Goal: Find specific page/section: Find specific page/section

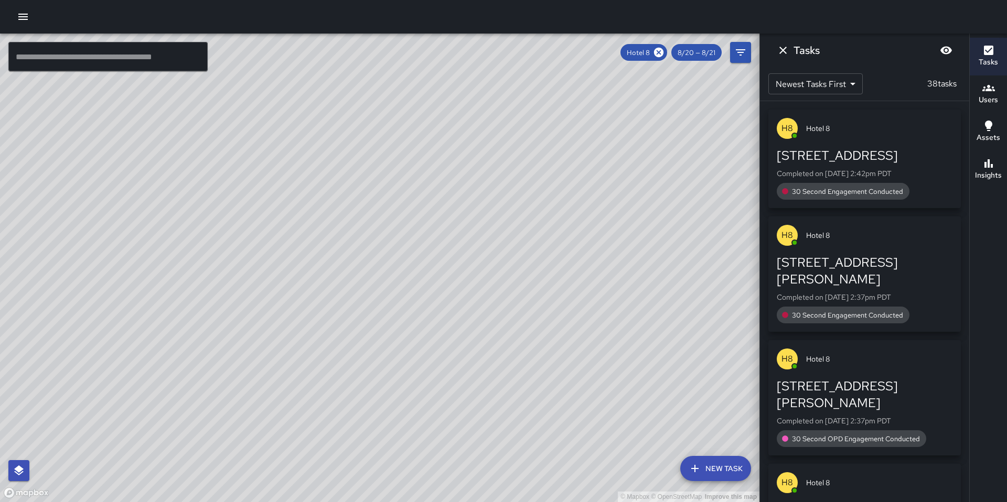
drag, startPoint x: 594, startPoint y: 292, endPoint x: 344, endPoint y: 142, distance: 292.1
click at [345, 143] on div "© Mapbox © OpenStreetMap Improve this map" at bounding box center [379, 268] width 759 height 469
drag, startPoint x: 466, startPoint y: 274, endPoint x: 278, endPoint y: 187, distance: 206.3
click at [278, 187] on div "© Mapbox © OpenStreetMap Improve this map" at bounding box center [379, 268] width 759 height 469
click at [661, 55] on icon at bounding box center [659, 53] width 12 height 12
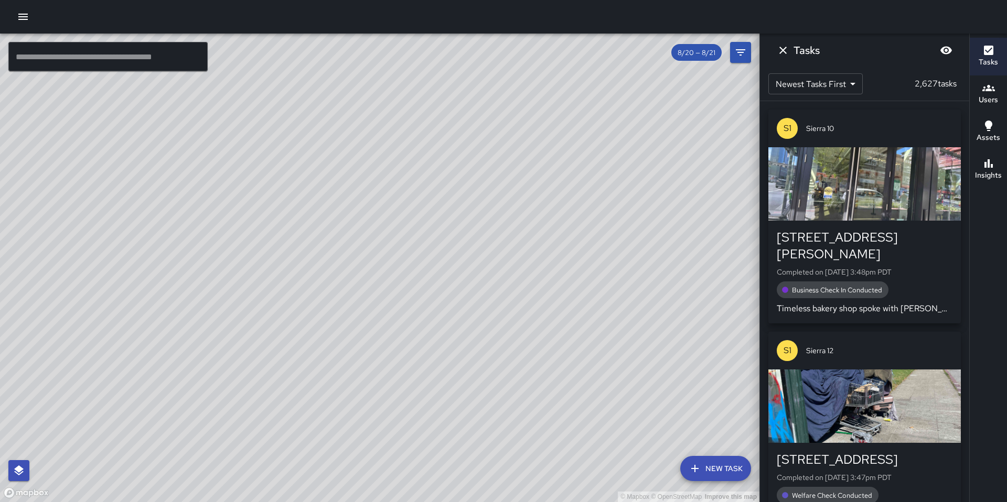
click at [70, 54] on input "text" at bounding box center [107, 56] width 199 height 29
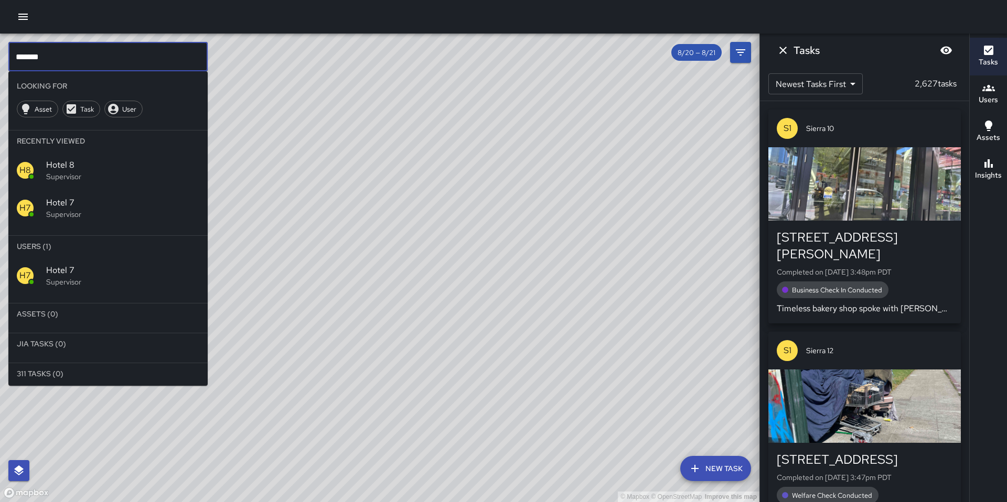
type input "*******"
click at [63, 201] on span "Hotel 7" at bounding box center [122, 203] width 153 height 13
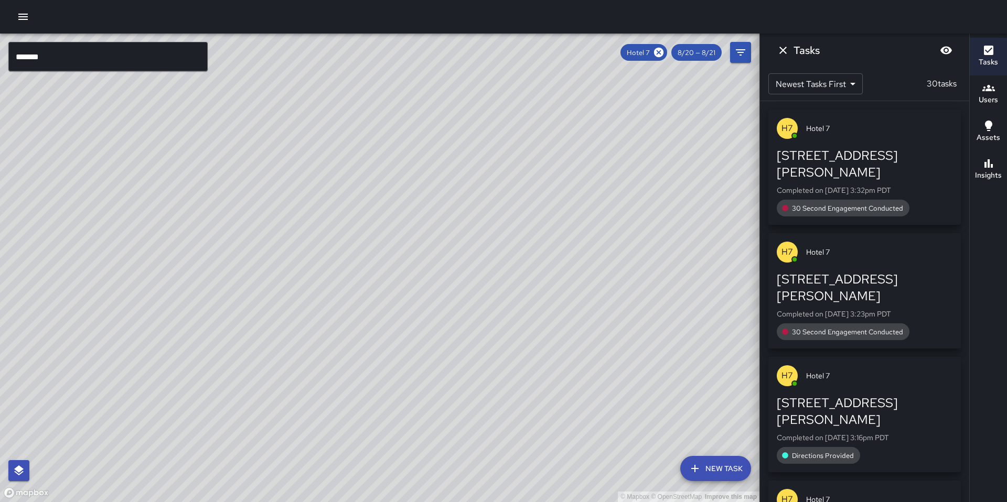
drag, startPoint x: 233, startPoint y: 213, endPoint x: 220, endPoint y: 110, distance: 104.1
click at [220, 110] on div "© Mapbox © OpenStreetMap Improve this map" at bounding box center [379, 268] width 759 height 469
drag, startPoint x: 218, startPoint y: 151, endPoint x: 274, endPoint y: 155, distance: 56.3
click at [274, 155] on div "© Mapbox © OpenStreetMap Improve this map" at bounding box center [379, 268] width 759 height 469
drag, startPoint x: 276, startPoint y: 169, endPoint x: 345, endPoint y: 183, distance: 70.1
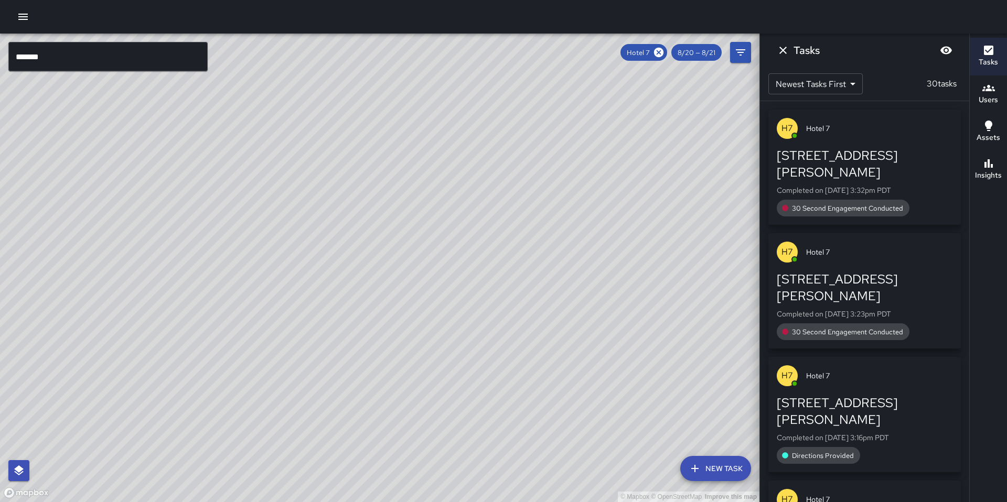
click at [351, 190] on div "© Mapbox © OpenStreetMap Improve this map" at bounding box center [379, 268] width 759 height 469
drag, startPoint x: 329, startPoint y: 174, endPoint x: 377, endPoint y: 197, distance: 53.2
click at [377, 197] on div "© Mapbox © OpenStreetMap Improve this map" at bounding box center [379, 268] width 759 height 469
drag, startPoint x: 362, startPoint y: 206, endPoint x: 390, endPoint y: 188, distance: 33.7
click at [390, 188] on div "© Mapbox © OpenStreetMap Improve this map" at bounding box center [379, 268] width 759 height 469
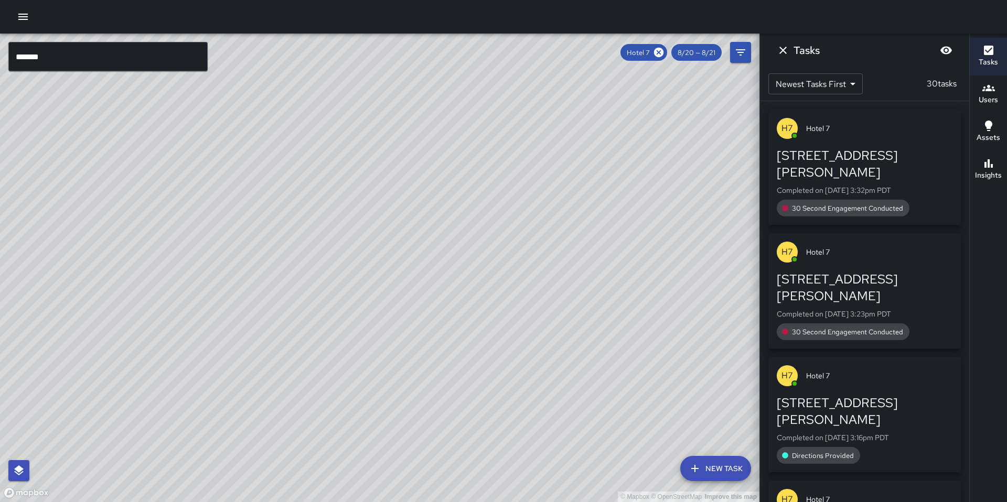
drag, startPoint x: 344, startPoint y: 201, endPoint x: 410, endPoint y: 221, distance: 69.0
click at [410, 221] on div "© Mapbox © OpenStreetMap Improve this map" at bounding box center [379, 268] width 759 height 469
drag, startPoint x: 356, startPoint y: 210, endPoint x: 421, endPoint y: 226, distance: 67.4
click at [421, 226] on div "© Mapbox © OpenStreetMap Improve this map" at bounding box center [379, 268] width 759 height 469
drag, startPoint x: 373, startPoint y: 208, endPoint x: 411, endPoint y: 181, distance: 46.3
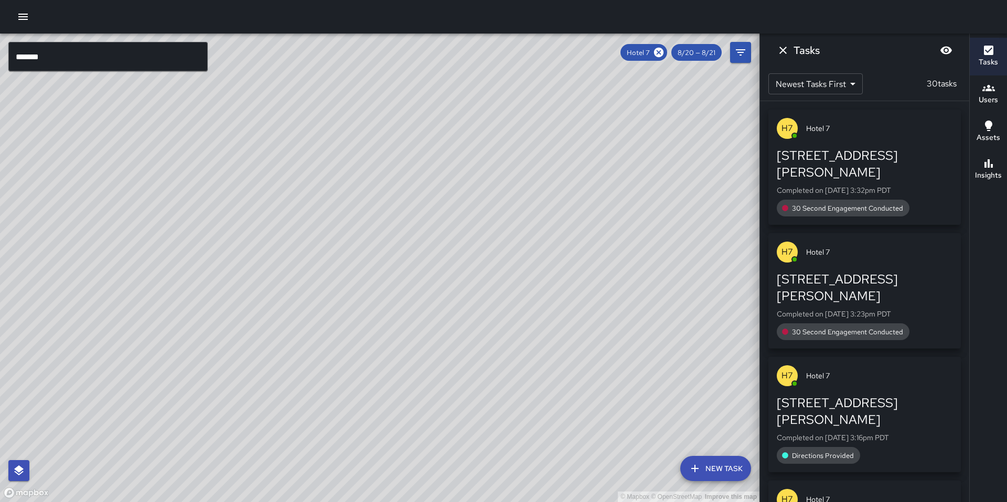
click at [411, 181] on div "© Mapbox © OpenStreetMap Improve this map" at bounding box center [379, 268] width 759 height 469
drag, startPoint x: 484, startPoint y: 249, endPoint x: 499, endPoint y: 222, distance: 31.5
click at [499, 222] on div "© Mapbox © OpenStreetMap Improve this map" at bounding box center [379, 268] width 759 height 469
drag, startPoint x: 500, startPoint y: 234, endPoint x: 464, endPoint y: 239, distance: 36.4
click at [436, 281] on div "© Mapbox © OpenStreetMap Improve this map" at bounding box center [379, 268] width 759 height 469
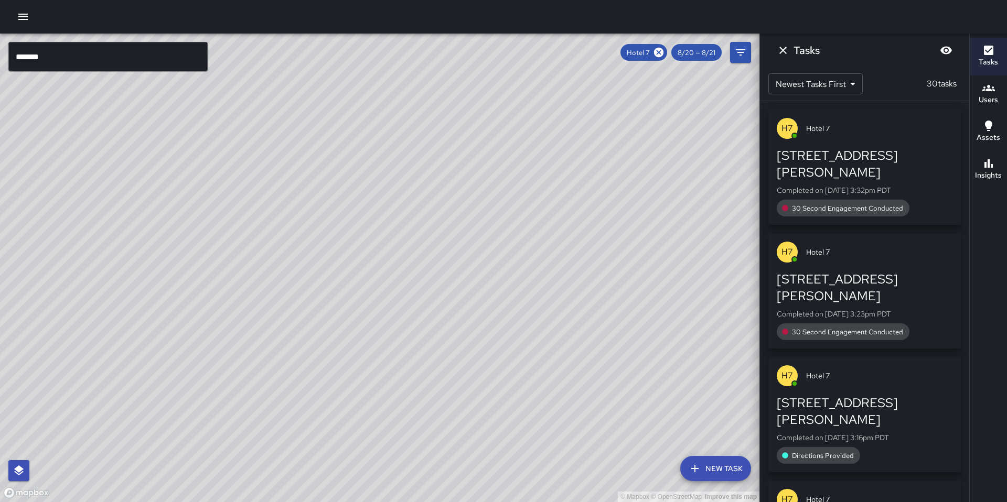
drag, startPoint x: 491, startPoint y: 197, endPoint x: 468, endPoint y: 197, distance: 22.6
click at [469, 197] on div "© Mapbox © OpenStreetMap Improve this map" at bounding box center [379, 268] width 759 height 469
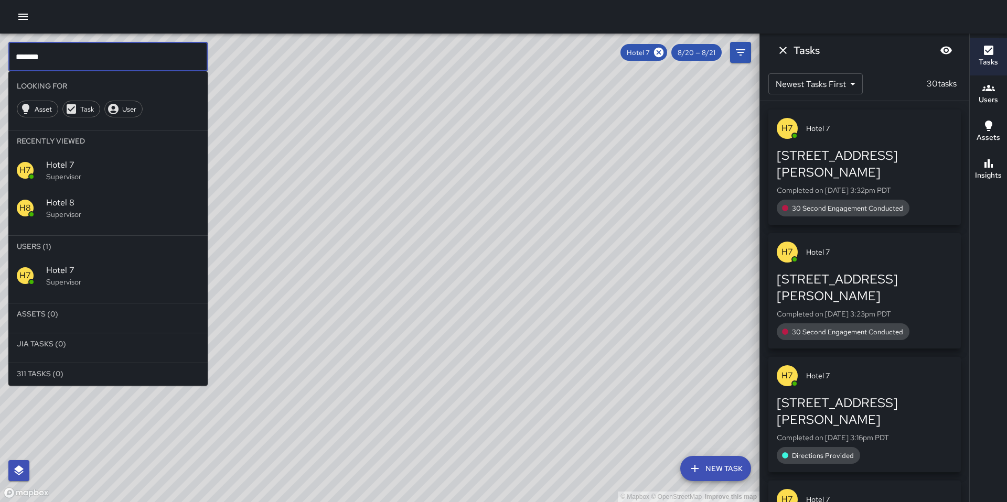
click at [46, 59] on input "*******" at bounding box center [107, 56] width 199 height 29
click at [81, 211] on p "Supervisor" at bounding box center [122, 214] width 153 height 10
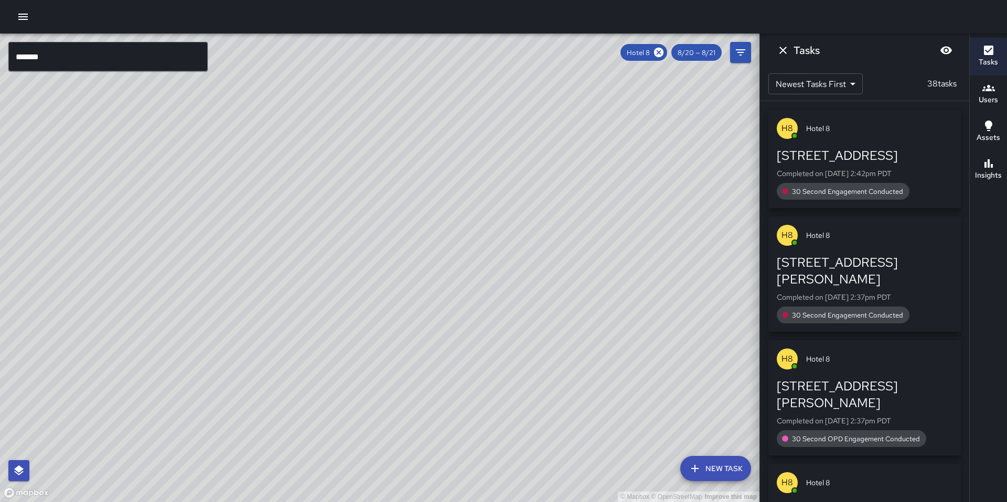
click at [57, 58] on input "*******" at bounding box center [107, 56] width 199 height 29
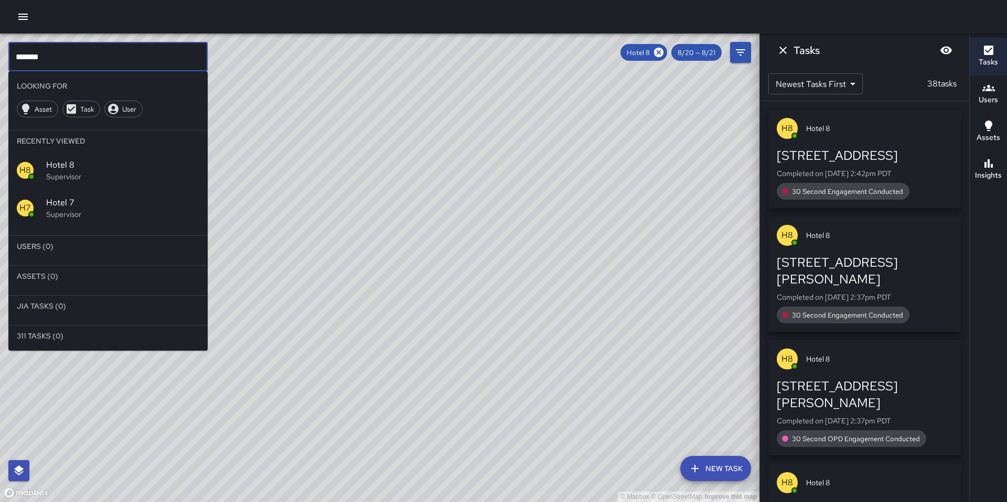
click at [69, 164] on span "Hotel 8" at bounding box center [122, 165] width 153 height 13
click at [47, 56] on input "*******" at bounding box center [107, 56] width 199 height 29
click at [59, 172] on p "Supervisor" at bounding box center [122, 176] width 153 height 10
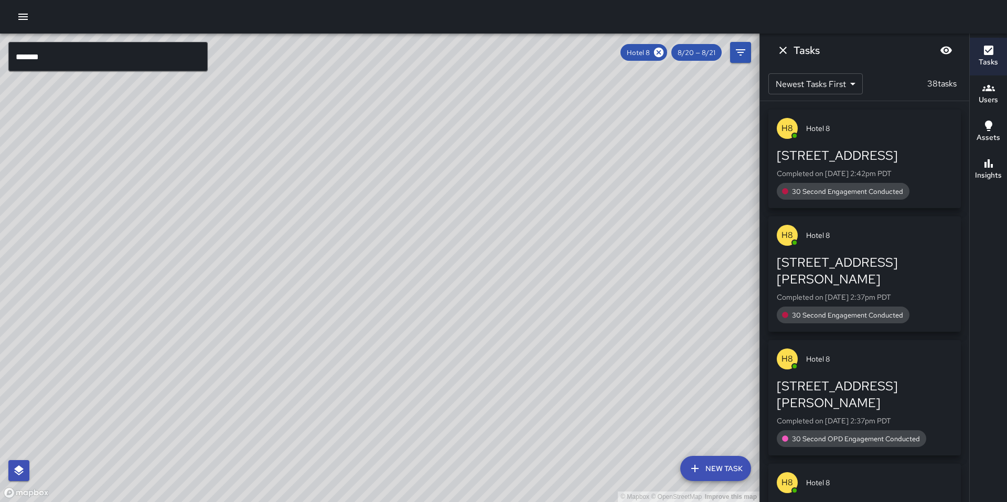
click at [79, 62] on input "*******" at bounding box center [107, 56] width 199 height 29
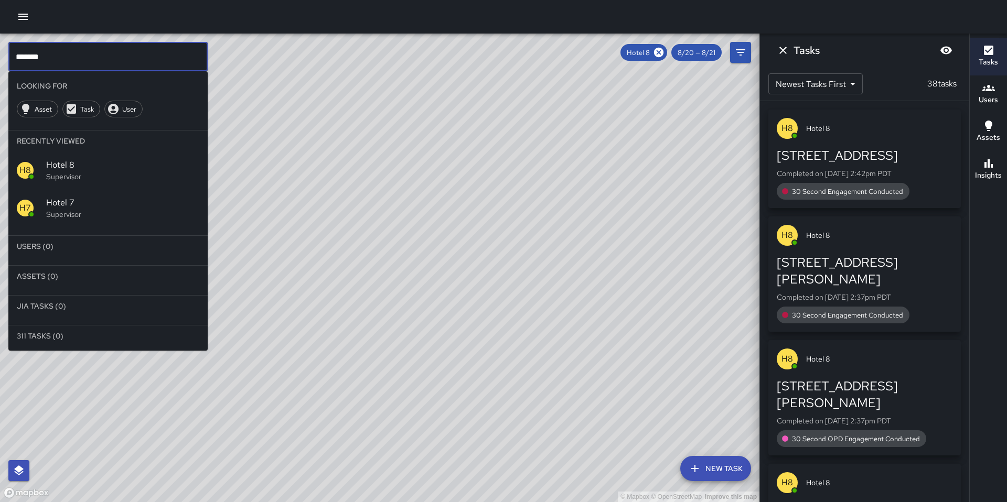
click at [60, 211] on p "Supervisor" at bounding box center [122, 214] width 153 height 10
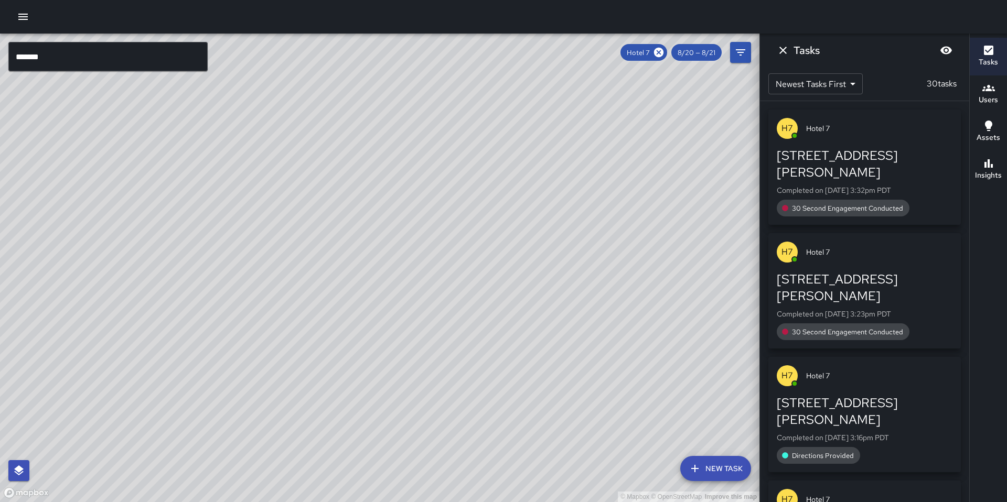
click at [71, 54] on input "*******" at bounding box center [107, 56] width 199 height 29
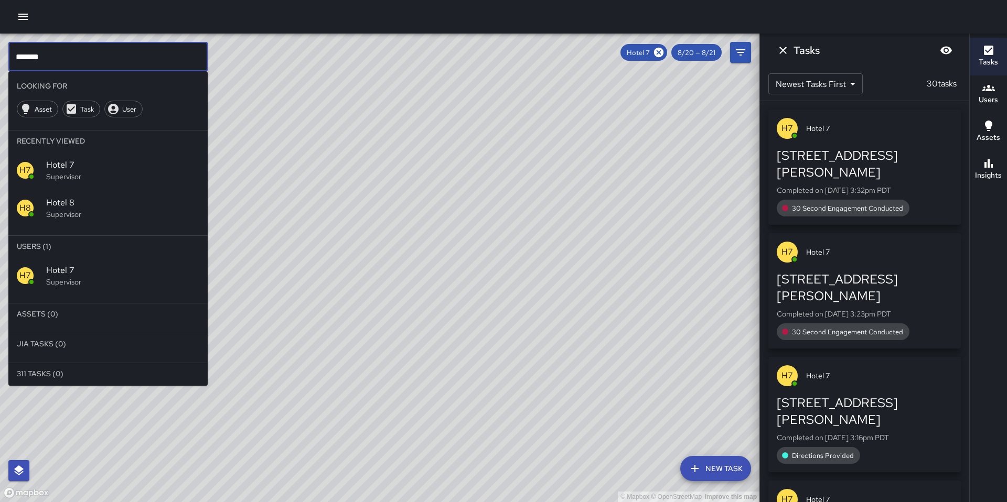
click at [70, 206] on span "Hotel 8" at bounding box center [122, 203] width 153 height 13
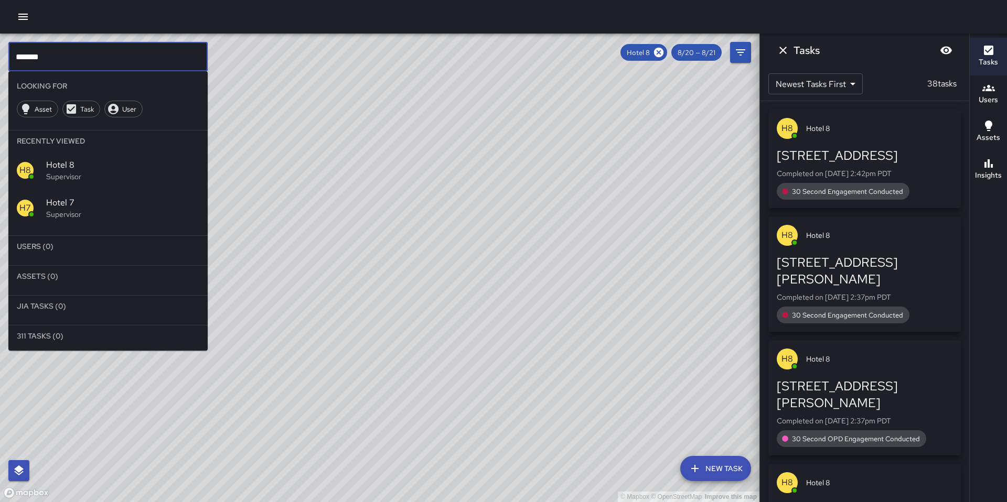
click at [60, 57] on input "*******" at bounding box center [107, 56] width 199 height 29
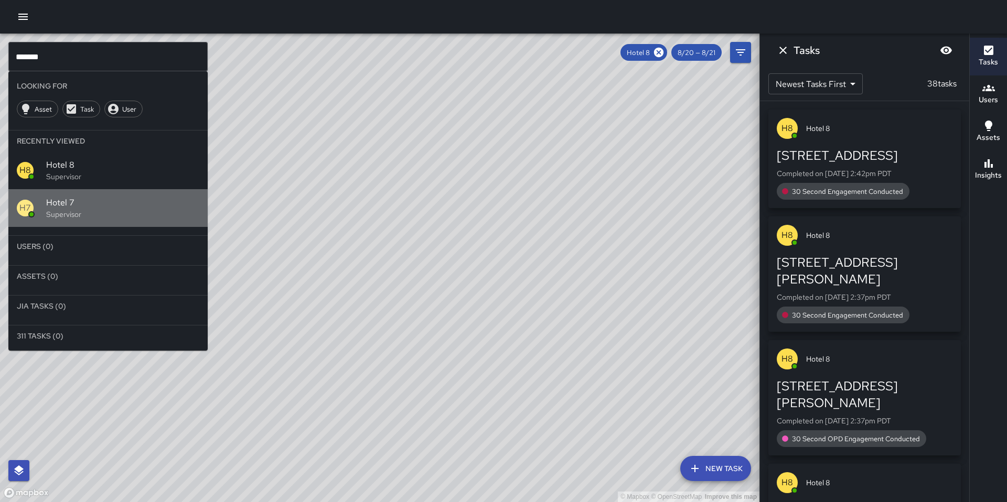
click at [68, 208] on span "Hotel 7" at bounding box center [122, 203] width 153 height 13
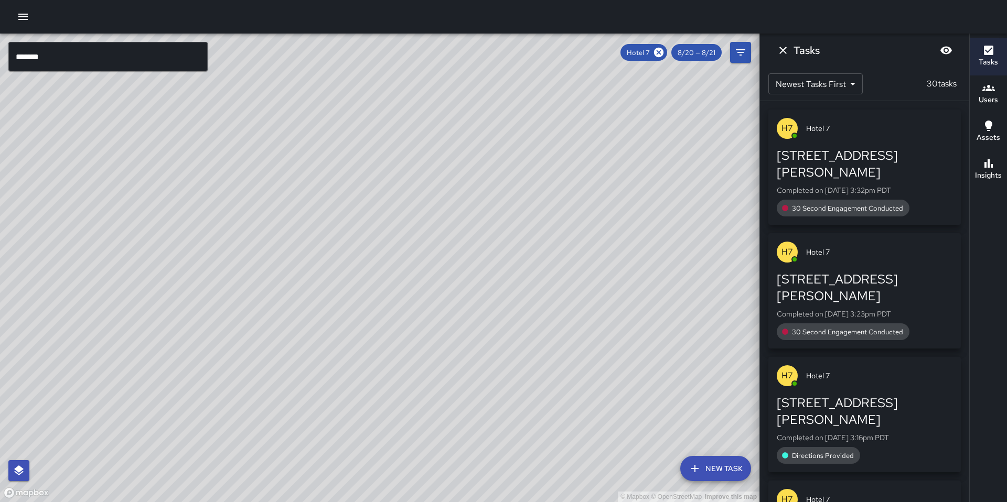
click at [69, 62] on input "*******" at bounding box center [107, 56] width 199 height 29
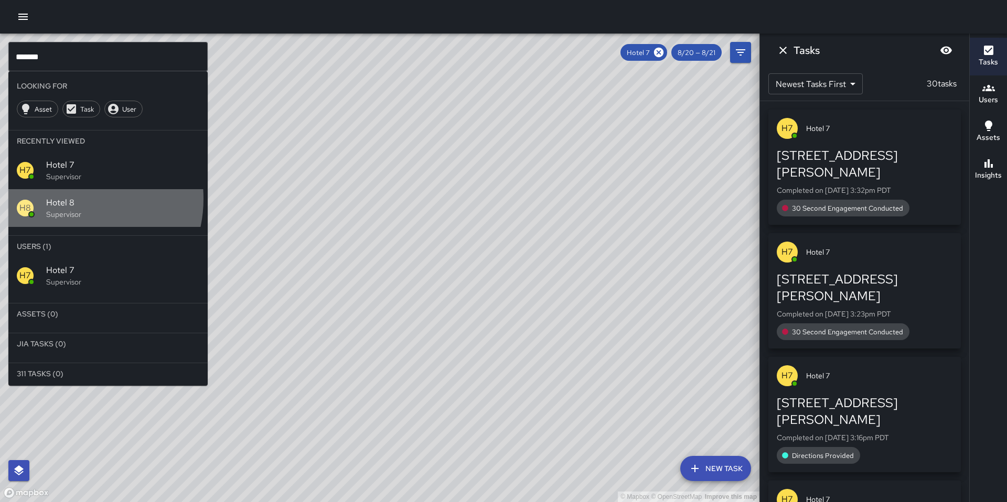
click at [67, 199] on span "Hotel 8" at bounding box center [122, 203] width 153 height 13
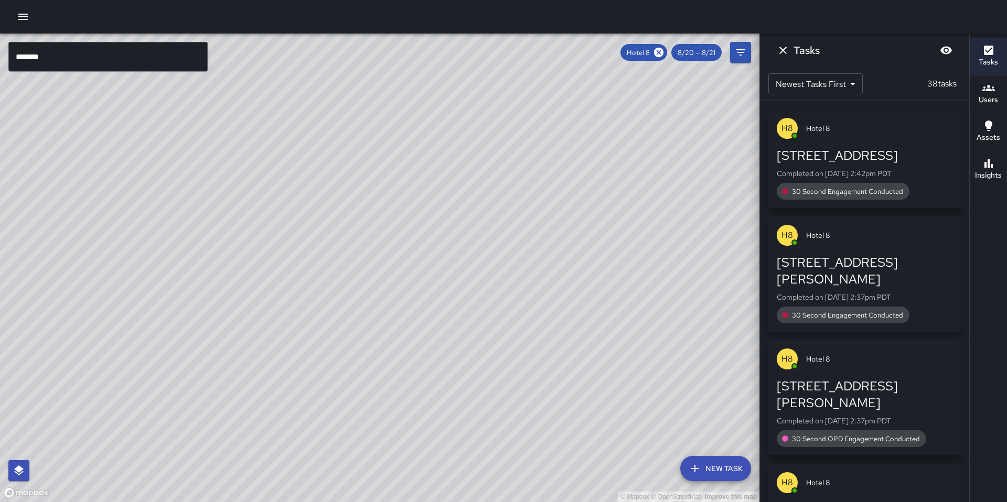
drag, startPoint x: 62, startPoint y: 49, endPoint x: 61, endPoint y: 55, distance: 6.0
click at [62, 51] on input "*******" at bounding box center [107, 56] width 199 height 29
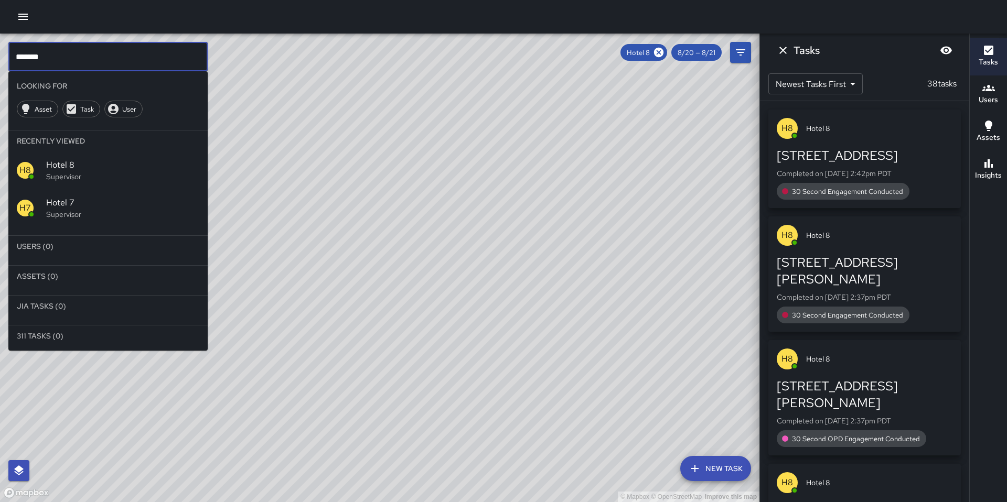
click at [57, 173] on p "Supervisor" at bounding box center [122, 176] width 153 height 10
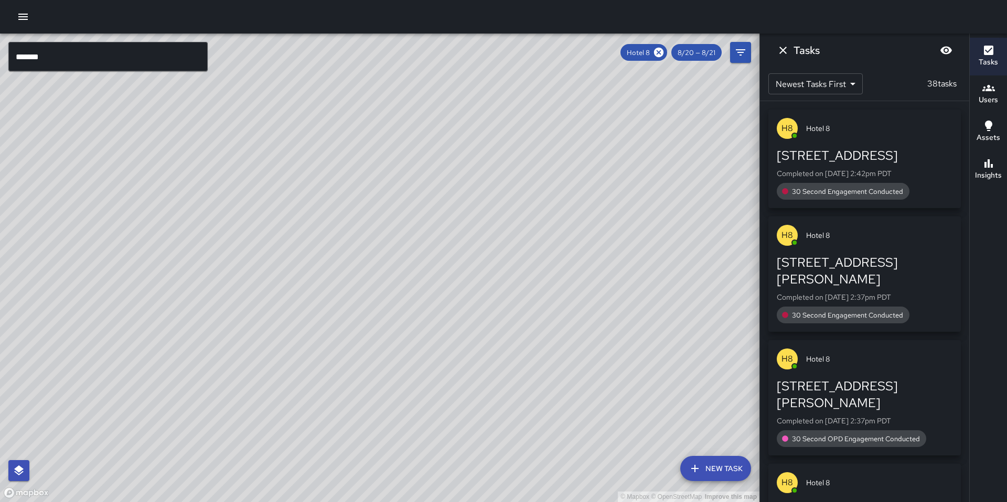
click at [68, 59] on input "*******" at bounding box center [107, 56] width 199 height 29
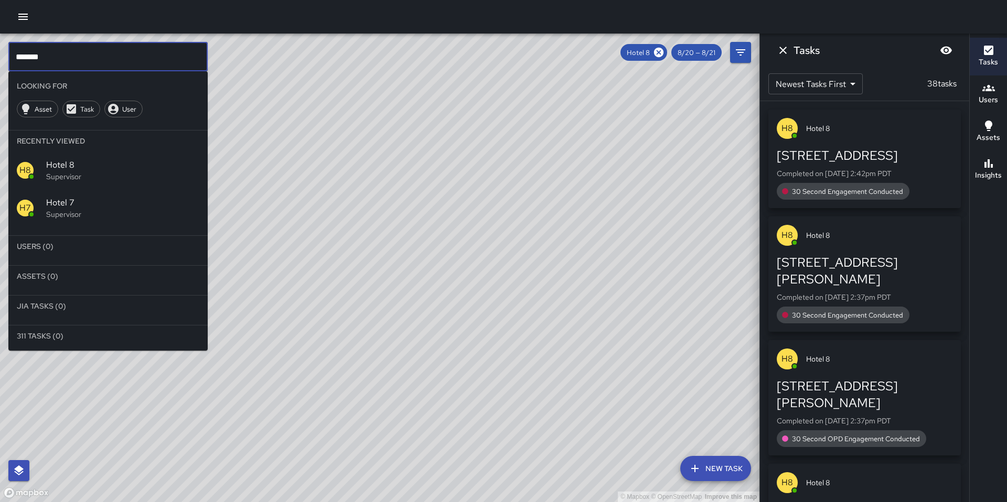
click at [70, 198] on span "Hotel 7" at bounding box center [122, 203] width 153 height 13
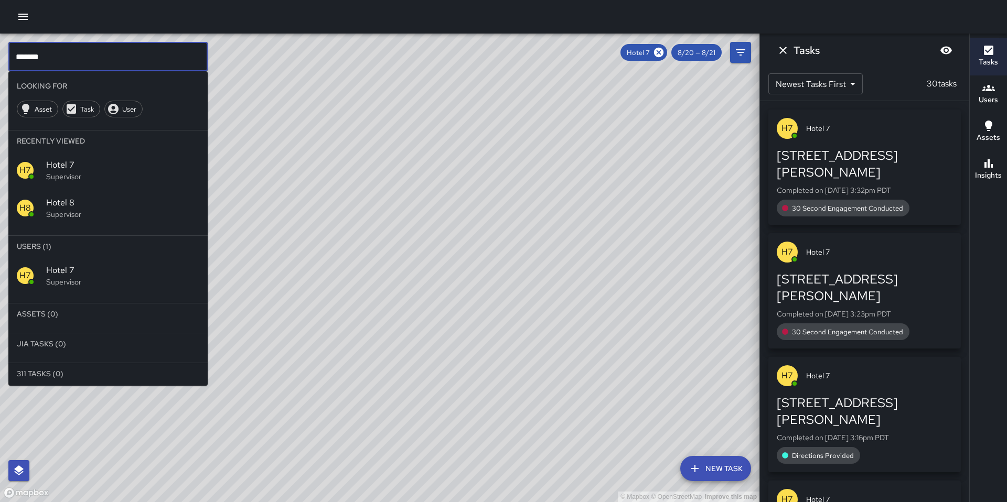
click at [75, 57] on input "*******" at bounding box center [107, 56] width 199 height 29
click at [71, 201] on span "Hotel 8" at bounding box center [122, 203] width 153 height 13
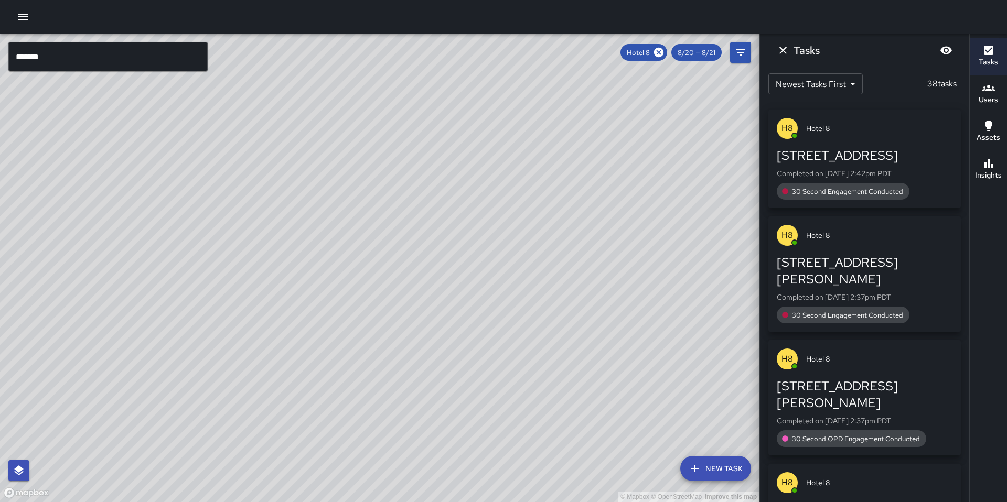
drag, startPoint x: 507, startPoint y: 271, endPoint x: 421, endPoint y: 268, distance: 85.5
click at [423, 268] on div "© Mapbox © OpenStreetMap Improve this map" at bounding box center [379, 268] width 759 height 469
drag, startPoint x: 385, startPoint y: 274, endPoint x: 337, endPoint y: 266, distance: 48.9
click at [340, 266] on div "© Mapbox © OpenStreetMap Improve this map" at bounding box center [379, 268] width 759 height 469
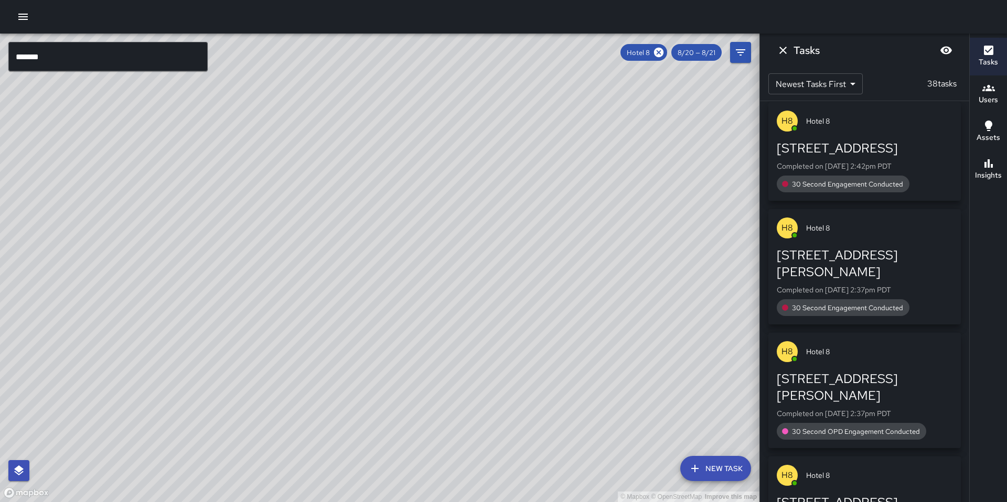
scroll to position [18, 0]
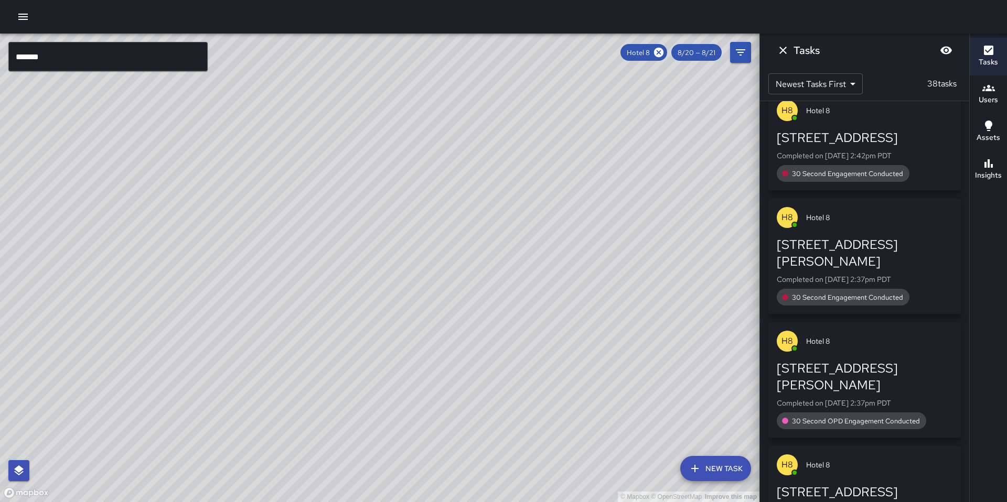
drag, startPoint x: 484, startPoint y: 411, endPoint x: 493, endPoint y: 360, distance: 51.2
click at [493, 360] on div "© Mapbox © OpenStreetMap Improve this map" at bounding box center [379, 268] width 759 height 469
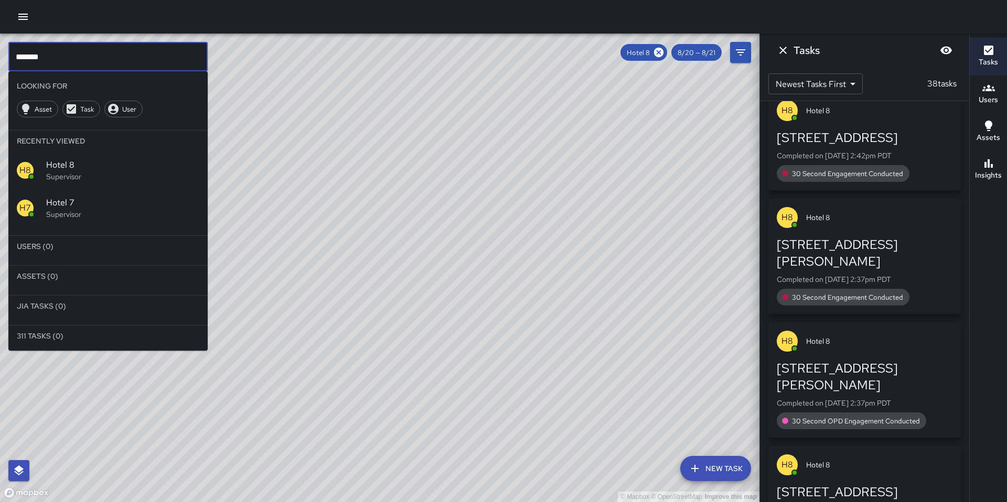
click at [66, 60] on input "*******" at bounding box center [107, 56] width 199 height 29
click at [58, 200] on span "Hotel 7" at bounding box center [122, 203] width 153 height 13
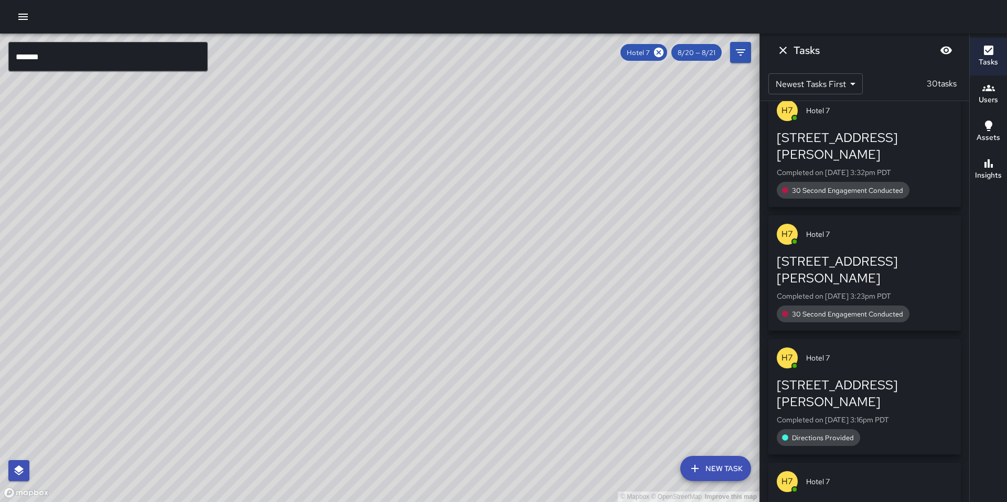
drag, startPoint x: 383, startPoint y: 447, endPoint x: 476, endPoint y: 243, distance: 223.9
click at [476, 243] on div "© Mapbox © OpenStreetMap Improve this map" at bounding box center [379, 268] width 759 height 469
drag, startPoint x: 463, startPoint y: 285, endPoint x: 347, endPoint y: 466, distance: 214.7
click at [347, 469] on div "© Mapbox © OpenStreetMap Improve this map" at bounding box center [379, 268] width 759 height 469
drag, startPoint x: 369, startPoint y: 414, endPoint x: 394, endPoint y: 379, distance: 44.0
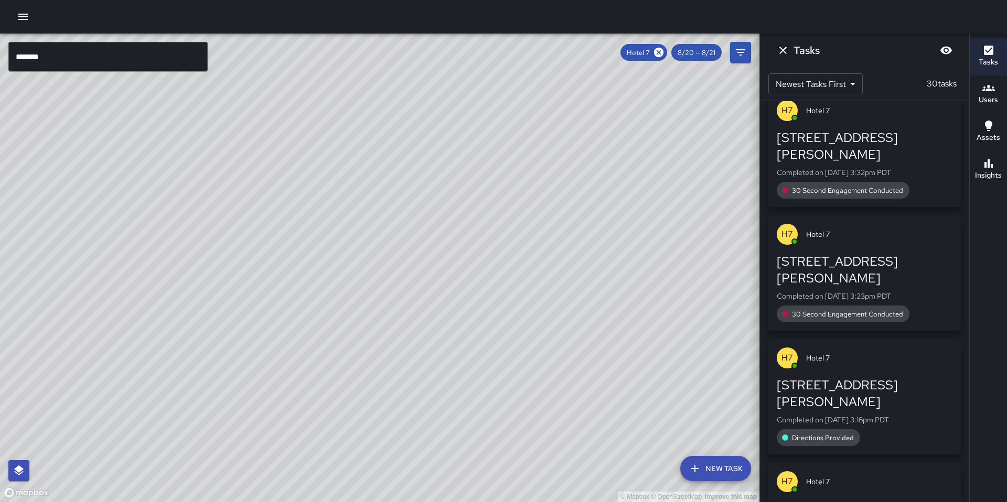
click at [394, 379] on div "© Mapbox © OpenStreetMap Improve this map" at bounding box center [379, 268] width 759 height 469
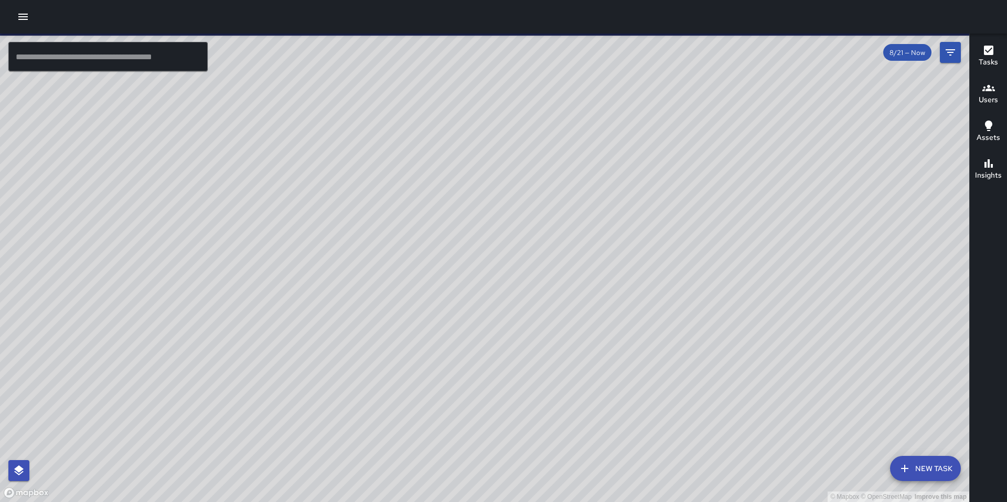
click at [87, 58] on input "text" at bounding box center [107, 56] width 199 height 29
click at [950, 51] on icon "Filters" at bounding box center [950, 52] width 13 height 13
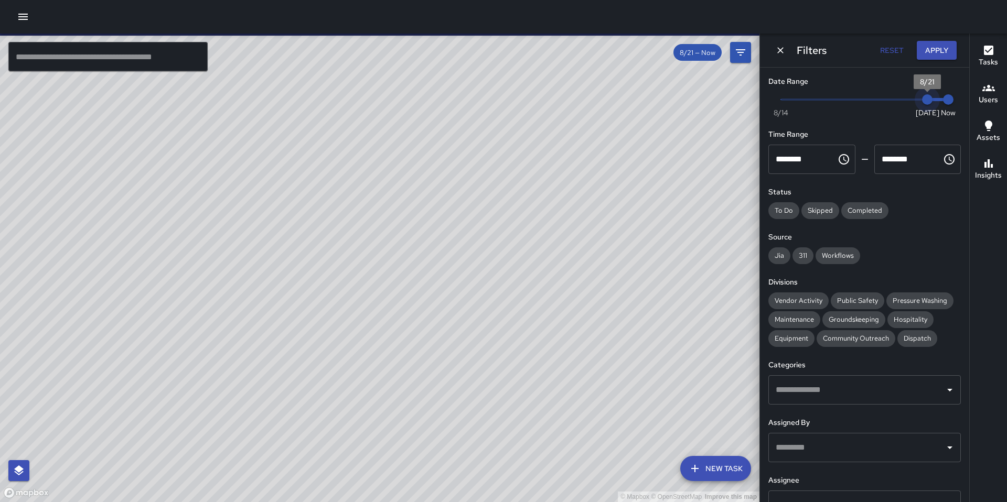
type input "*"
drag, startPoint x: 916, startPoint y: 98, endPoint x: 906, endPoint y: 100, distance: 9.7
click at [906, 100] on span "8/20" at bounding box center [906, 99] width 10 height 10
type input "*"
drag, startPoint x: 937, startPoint y: 99, endPoint x: 918, endPoint y: 102, distance: 18.6
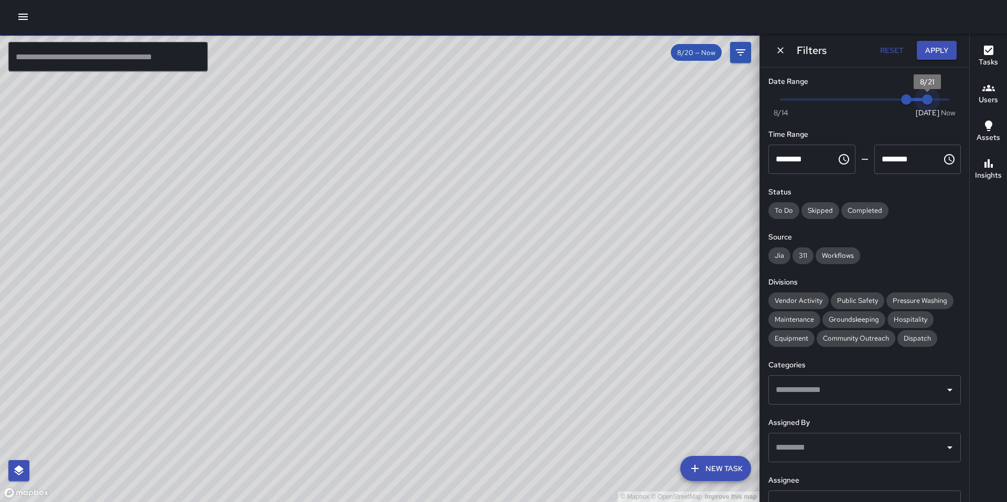
click at [922, 102] on span "8/21" at bounding box center [927, 99] width 10 height 10
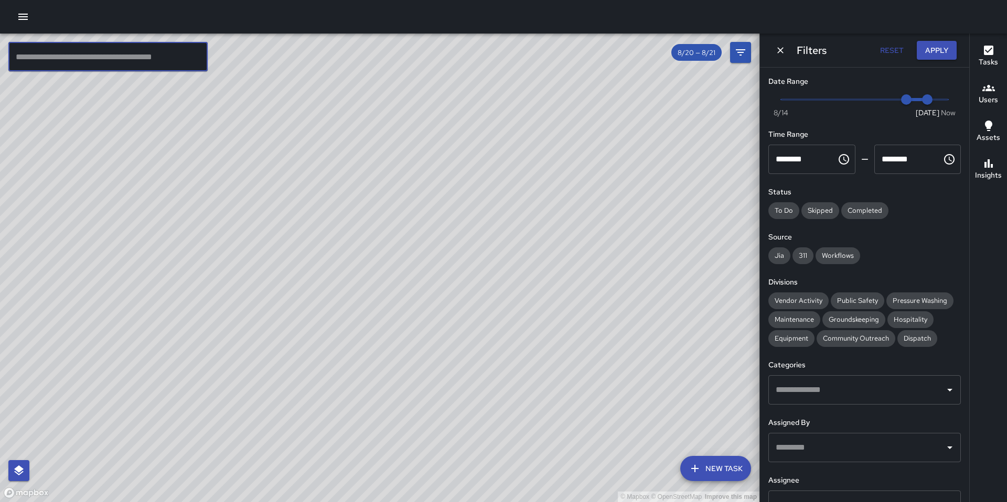
click at [155, 59] on input "text" at bounding box center [107, 56] width 199 height 29
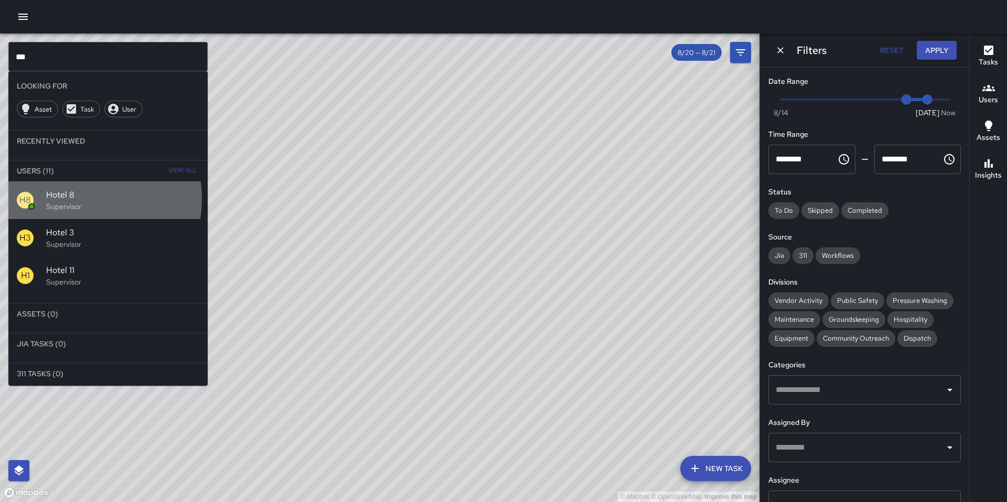
click at [76, 199] on span "Hotel 8" at bounding box center [122, 195] width 153 height 13
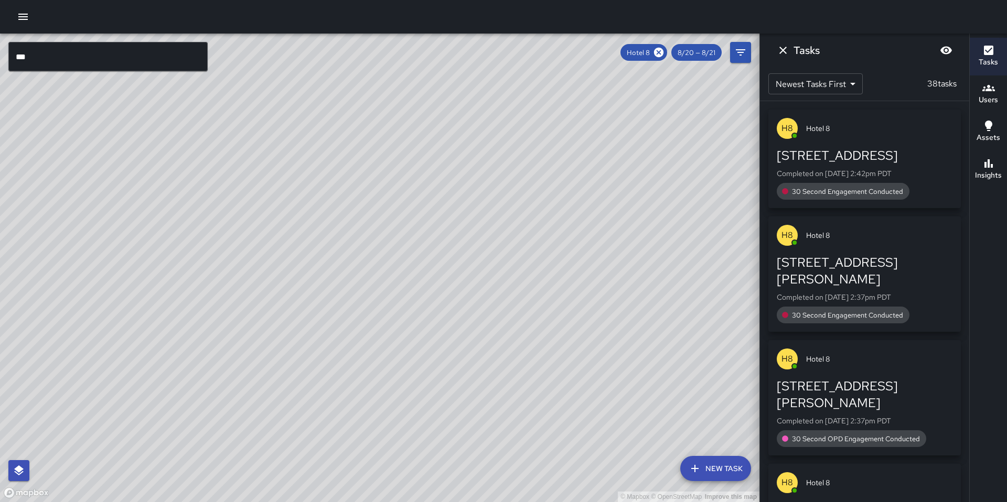
click at [40, 54] on input "***" at bounding box center [107, 56] width 199 height 29
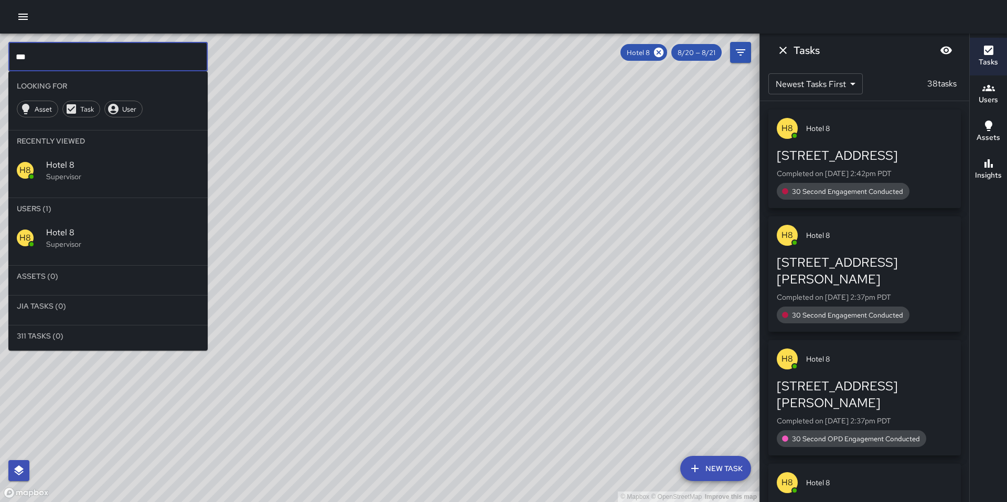
click at [67, 171] on p "Supervisor" at bounding box center [122, 176] width 153 height 10
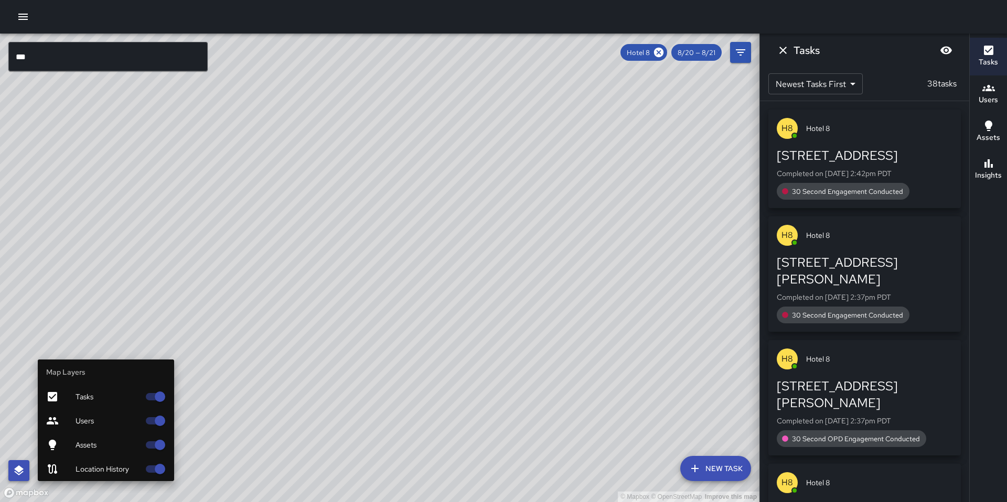
click at [14, 478] on button "button" at bounding box center [18, 470] width 21 height 21
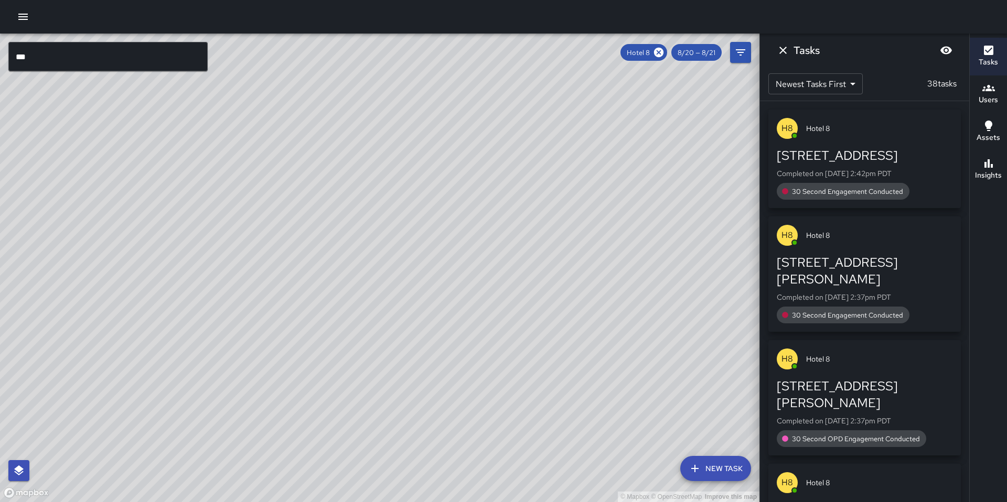
drag, startPoint x: 425, startPoint y: 259, endPoint x: 470, endPoint y: 337, distance: 90.5
click at [470, 337] on div "© Mapbox © OpenStreetMap Improve this map" at bounding box center [379, 268] width 759 height 469
drag, startPoint x: 434, startPoint y: 285, endPoint x: 398, endPoint y: 254, distance: 48.0
click at [434, 285] on div "© Mapbox © OpenStreetMap Improve this map" at bounding box center [379, 268] width 759 height 469
click at [74, 55] on input "***" at bounding box center [107, 56] width 199 height 29
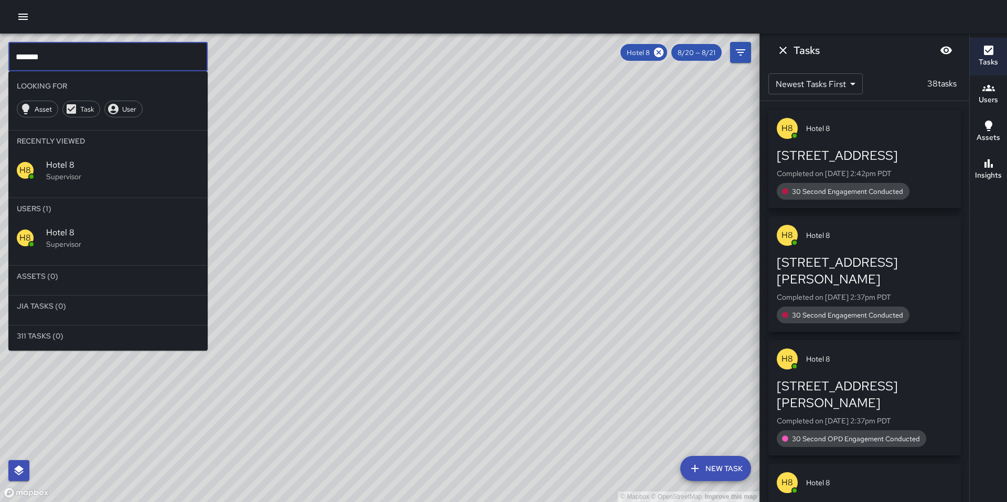
type input "*******"
click at [72, 241] on p "Supervisor" at bounding box center [122, 244] width 153 height 10
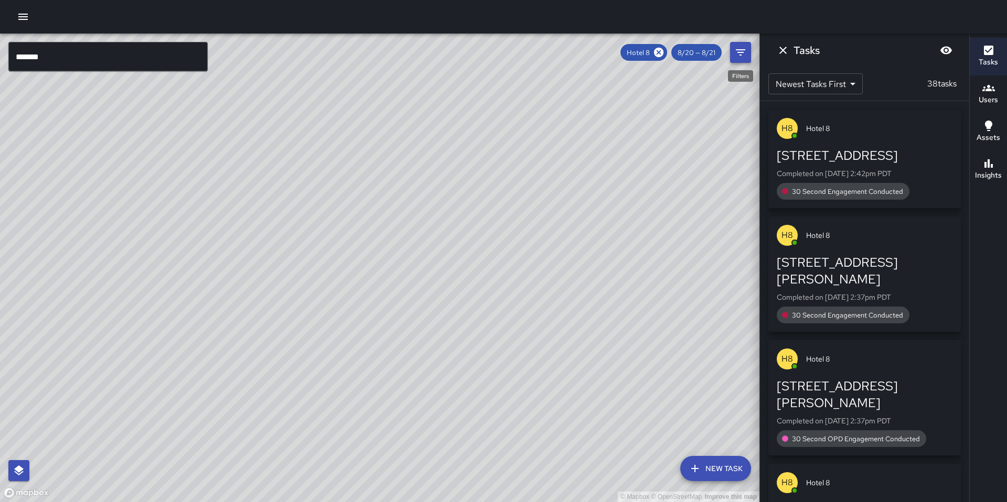
click at [739, 53] on icon "Filters" at bounding box center [740, 52] width 13 height 13
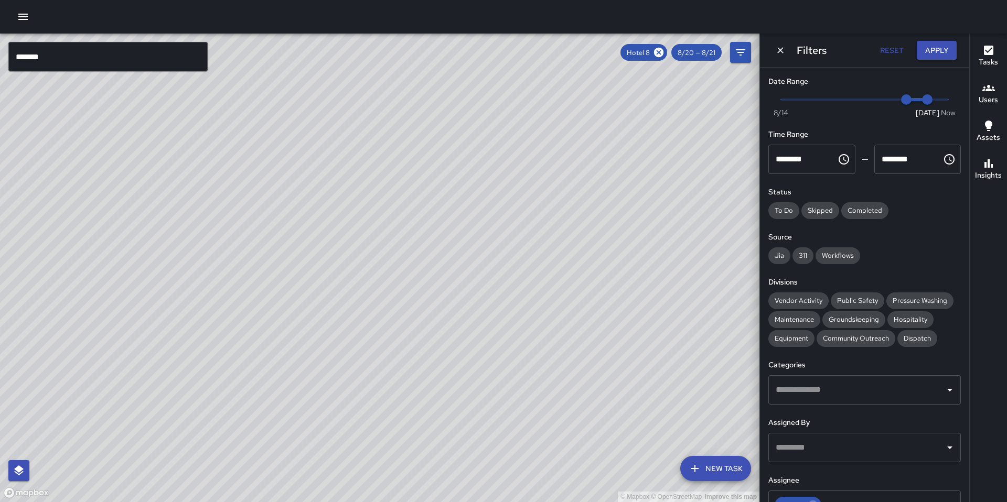
drag, startPoint x: 440, startPoint y: 339, endPoint x: 371, endPoint y: 412, distance: 100.2
click at [371, 413] on div "© Mapbox © OpenStreetMap Improve this map" at bounding box center [379, 268] width 759 height 469
drag, startPoint x: 470, startPoint y: 306, endPoint x: 175, endPoint y: 367, distance: 300.9
click at [102, 402] on div "© Mapbox © OpenStreetMap Improve this map" at bounding box center [379, 268] width 759 height 469
drag, startPoint x: 239, startPoint y: 393, endPoint x: 460, endPoint y: 271, distance: 252.6
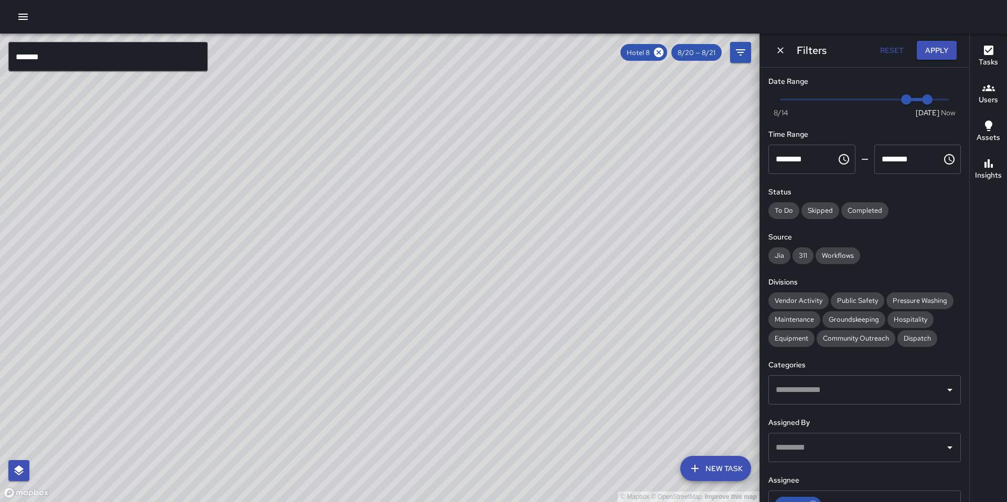
click at [457, 271] on div "© Mapbox © OpenStreetMap Improve this map" at bounding box center [379, 268] width 759 height 469
drag, startPoint x: 462, startPoint y: 278, endPoint x: 543, endPoint y: 455, distance: 195.0
click at [543, 462] on div "© Mapbox © OpenStreetMap Improve this map" at bounding box center [379, 268] width 759 height 469
drag, startPoint x: 539, startPoint y: 432, endPoint x: 517, endPoint y: 437, distance: 22.6
click at [517, 437] on div "© Mapbox © OpenStreetMap Improve this map" at bounding box center [379, 268] width 759 height 469
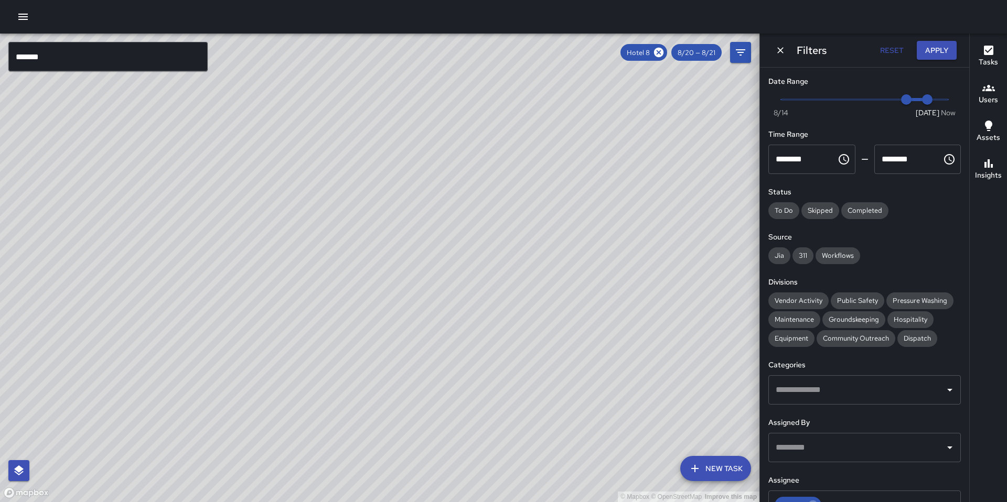
drag, startPoint x: 545, startPoint y: 453, endPoint x: 573, endPoint y: 346, distance: 110.7
click at [573, 346] on div "© Mapbox © OpenStreetMap Improve this map" at bounding box center [379, 268] width 759 height 469
drag, startPoint x: 362, startPoint y: 420, endPoint x: 381, endPoint y: 353, distance: 69.4
click at [381, 353] on div "© Mapbox © OpenStreetMap Improve this map" at bounding box center [379, 268] width 759 height 469
drag, startPoint x: 371, startPoint y: 384, endPoint x: 377, endPoint y: 370, distance: 15.3
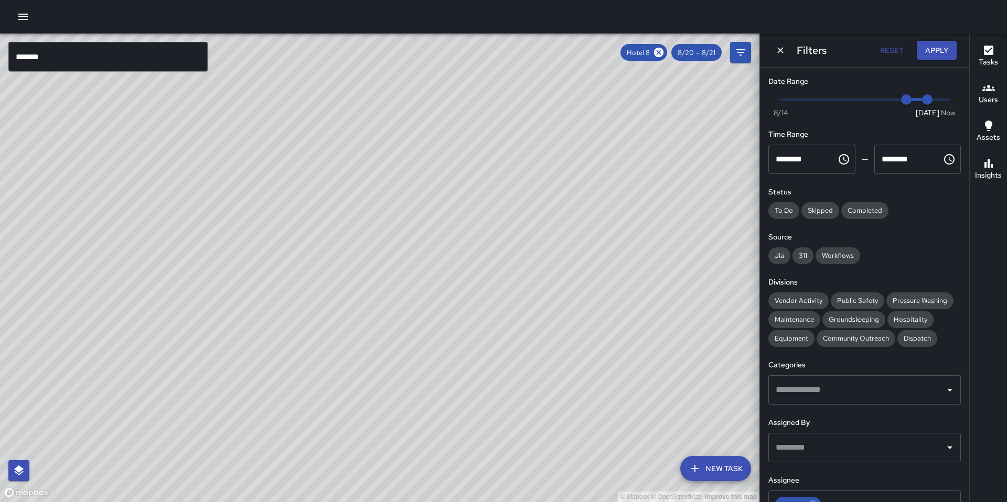
click at [378, 370] on div "© Mapbox © OpenStreetMap Improve this map" at bounding box center [379, 268] width 759 height 469
drag, startPoint x: 381, startPoint y: 388, endPoint x: 382, endPoint y: 381, distance: 6.9
click at [382, 381] on div "© Mapbox © OpenStreetMap Improve this map" at bounding box center [379, 268] width 759 height 469
click at [378, 367] on div "© Mapbox © OpenStreetMap Improve this map" at bounding box center [379, 268] width 759 height 469
drag, startPoint x: 402, startPoint y: 327, endPoint x: 405, endPoint y: 342, distance: 16.0
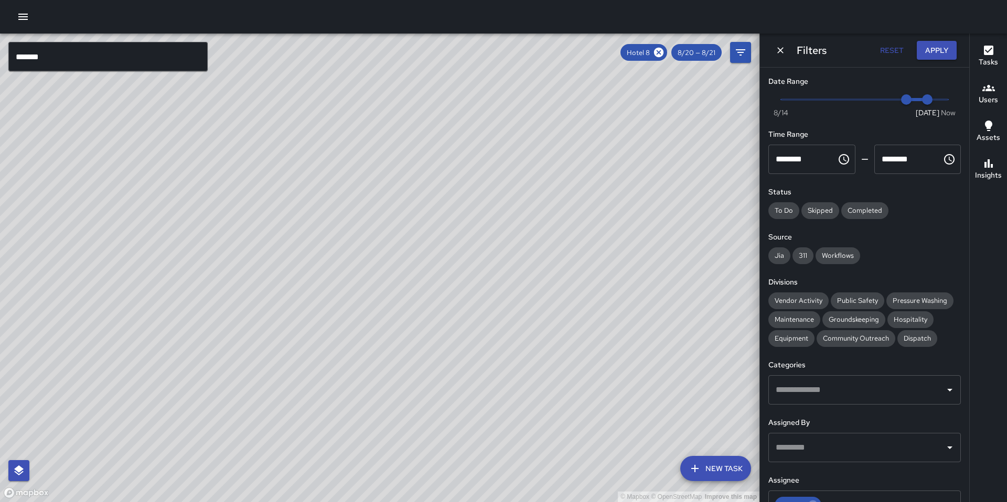
click at [405, 342] on div "© Mapbox © OpenStreetMap Improve this map" at bounding box center [379, 268] width 759 height 469
drag, startPoint x: 397, startPoint y: 344, endPoint x: 486, endPoint y: 241, distance: 135.3
click at [486, 241] on div "© Mapbox © OpenStreetMap Improve this map" at bounding box center [379, 268] width 759 height 469
drag, startPoint x: 436, startPoint y: 437, endPoint x: 377, endPoint y: 493, distance: 82.4
click at [377, 493] on div "© Mapbox © OpenStreetMap Improve this map" at bounding box center [379, 268] width 759 height 469
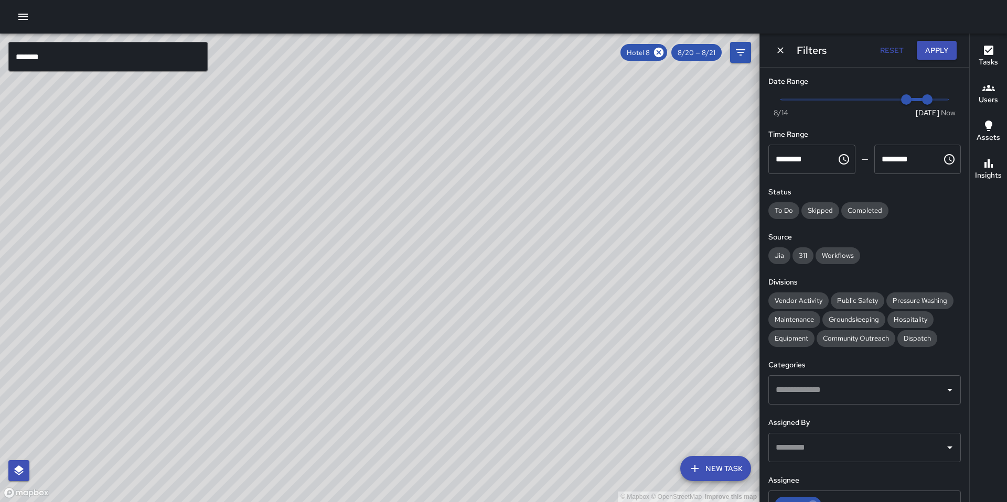
drag, startPoint x: 411, startPoint y: 269, endPoint x: 364, endPoint y: 363, distance: 105.1
click at [364, 363] on div "© Mapbox © OpenStreetMap Improve this map" at bounding box center [379, 268] width 759 height 469
drag, startPoint x: 381, startPoint y: 389, endPoint x: 380, endPoint y: 351, distance: 37.2
click at [380, 351] on div "© Mapbox © OpenStreetMap Improve this map" at bounding box center [379, 268] width 759 height 469
click at [485, 222] on div "© Mapbox © OpenStreetMap Improve this map H8 Hotel 8 Supervisor Tasks 38 / 38 T…" at bounding box center [379, 268] width 759 height 469
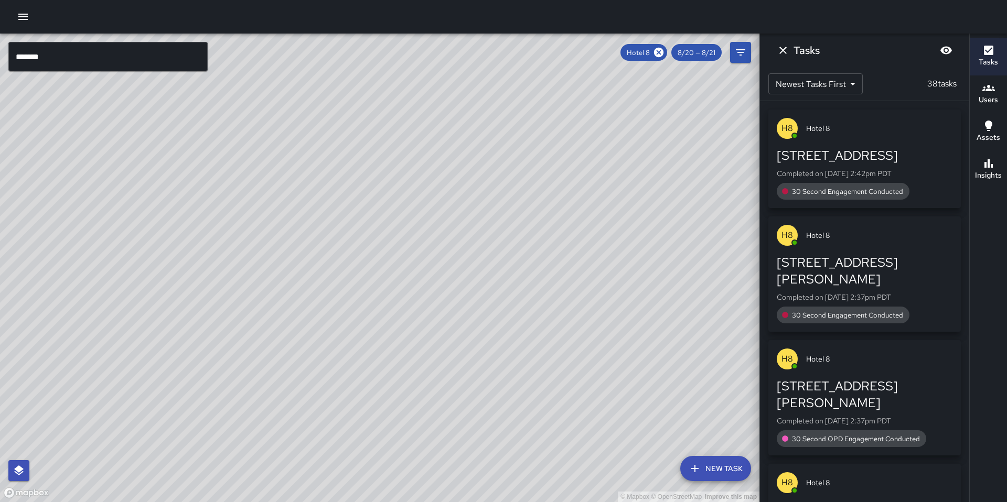
drag, startPoint x: 547, startPoint y: 85, endPoint x: 540, endPoint y: 216, distance: 131.3
click at [540, 216] on div "© Mapbox © OpenStreetMap Improve this map" at bounding box center [379, 268] width 759 height 469
drag, startPoint x: 348, startPoint y: 189, endPoint x: 370, endPoint y: 143, distance: 51.6
click at [370, 143] on div "© Mapbox © OpenStreetMap Improve this map" at bounding box center [379, 268] width 759 height 469
